Goal: Information Seeking & Learning: Learn about a topic

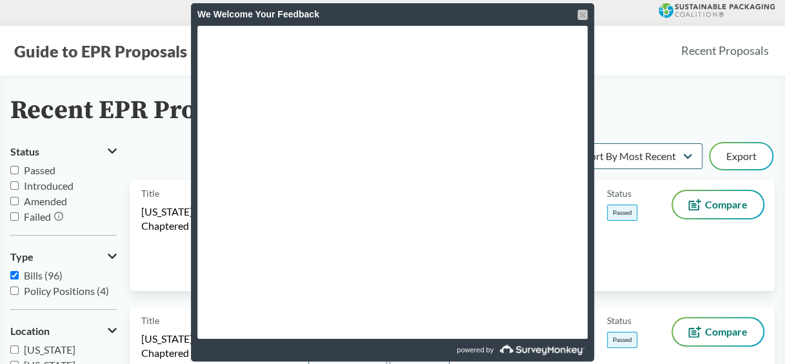
click at [587, 14] on div at bounding box center [582, 15] width 10 height 10
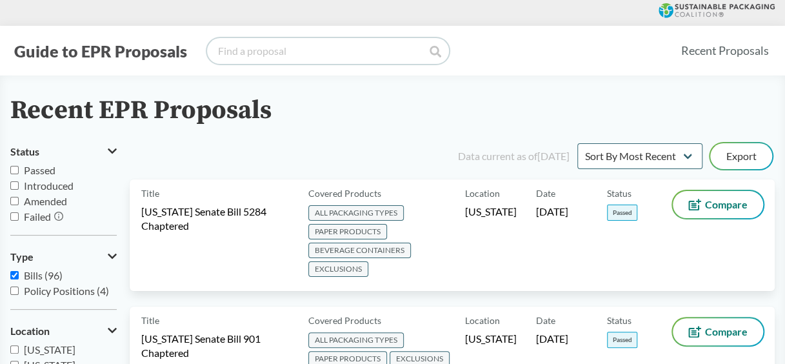
click at [320, 60] on input "search" at bounding box center [328, 51] width 242 height 26
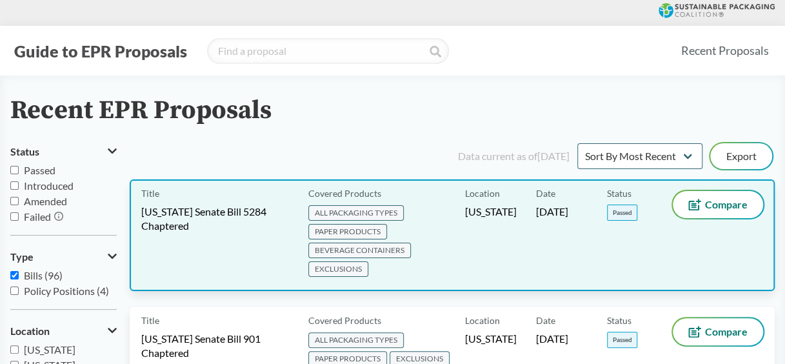
click at [219, 225] on span "Washington Senate Bill 5284 Chaptered" at bounding box center [217, 218] width 152 height 28
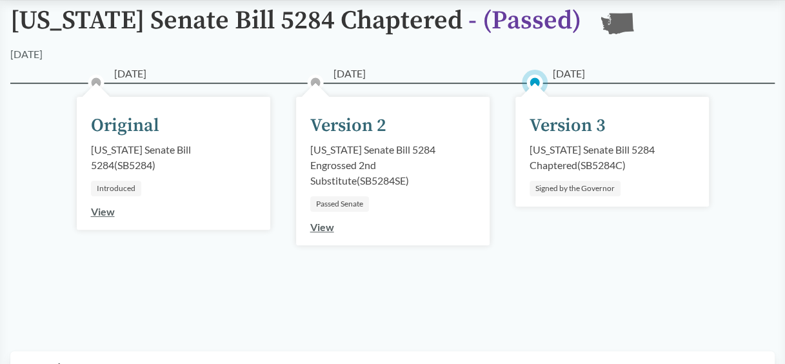
scroll to position [121, 0]
click at [547, 136] on div "Version 3" at bounding box center [567, 125] width 76 height 27
drag, startPoint x: 547, startPoint y: 136, endPoint x: 553, endPoint y: 126, distance: 11.6
click at [553, 126] on div "Version 3" at bounding box center [567, 125] width 76 height 27
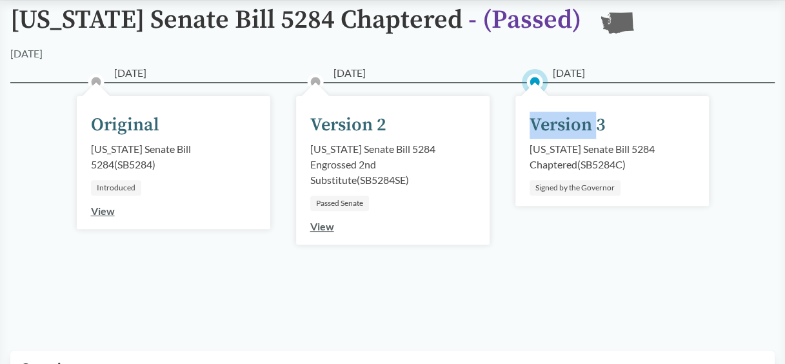
click at [552, 126] on div "Version 3" at bounding box center [567, 125] width 76 height 27
click at [352, 135] on div "Version 2" at bounding box center [348, 125] width 76 height 27
click at [321, 227] on link "View" at bounding box center [322, 226] width 24 height 12
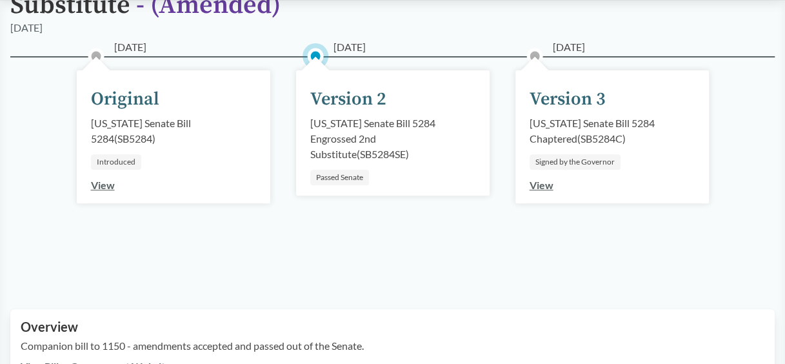
scroll to position [164, 0]
click at [535, 186] on link "View" at bounding box center [541, 185] width 24 height 12
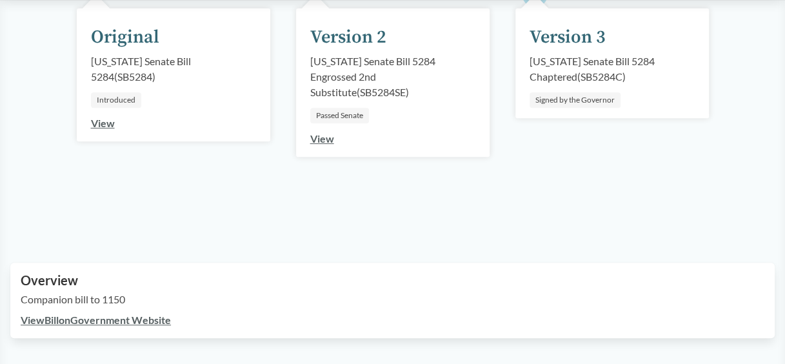
scroll to position [208, 0]
click at [646, 108] on div "05/17/2025 Version 3 Washington Senate Bill 5284 Chaptered ( SB5284C ) Signed b…" at bounding box center [611, 64] width 193 height 110
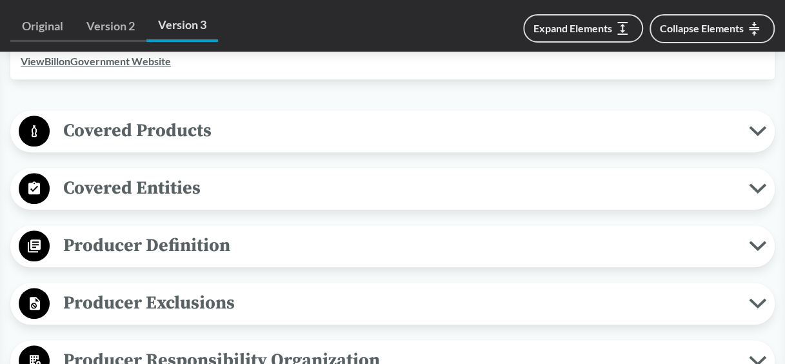
scroll to position [474, 0]
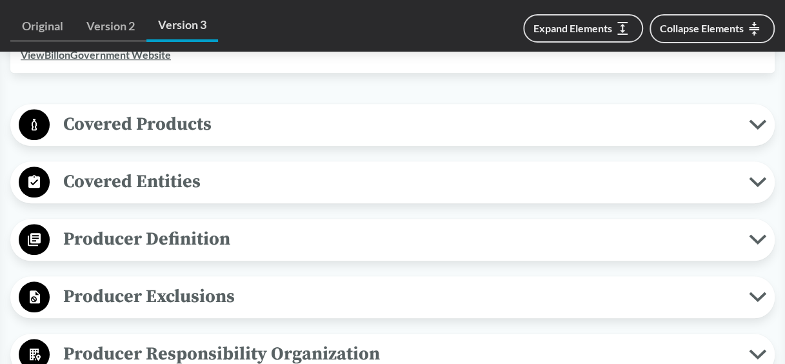
click at [752, 129] on button "Covered Products" at bounding box center [392, 124] width 755 height 33
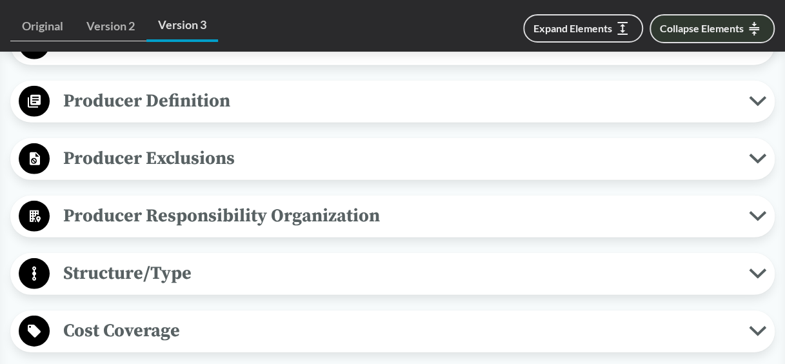
scroll to position [1761, 0]
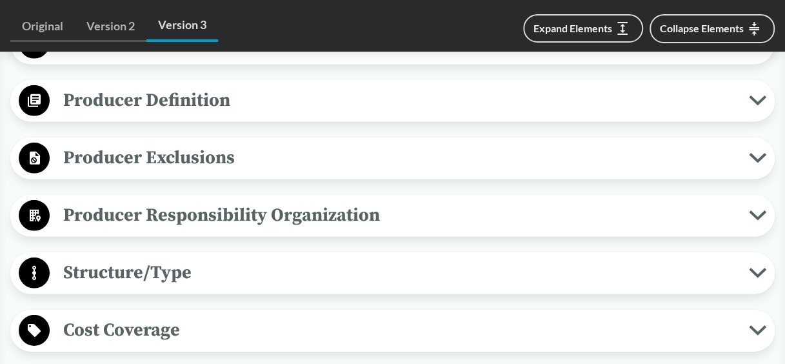
click at [758, 175] on button "Producer Exclusions" at bounding box center [392, 158] width 755 height 33
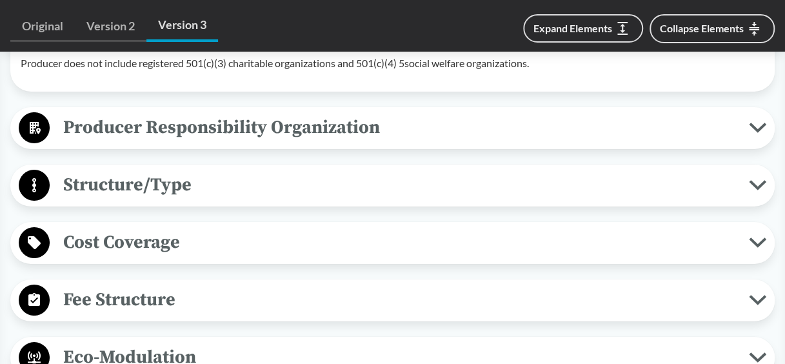
scroll to position [2173, 0]
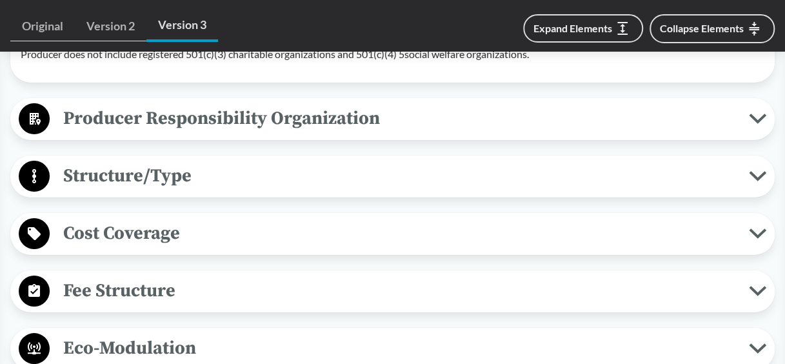
click at [750, 250] on button "Cost Coverage" at bounding box center [392, 233] width 755 height 33
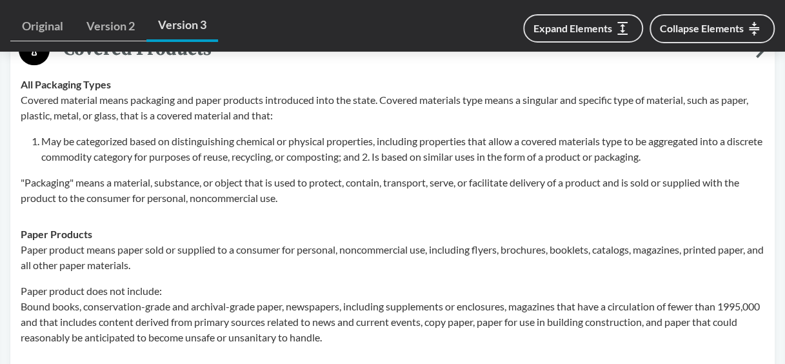
scroll to position [0, 0]
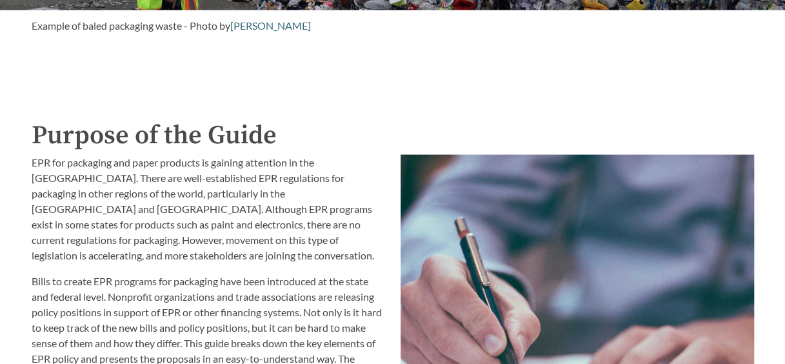
scroll to position [1134, 0]
